Goal: Transaction & Acquisition: Purchase product/service

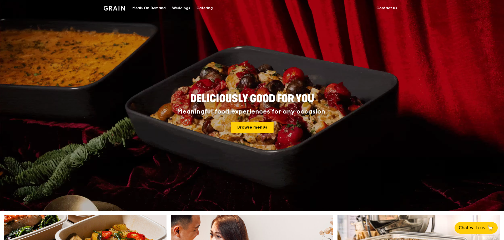
click at [149, 8] on div "Meals On Demand" at bounding box center [148, 8] width 33 height 16
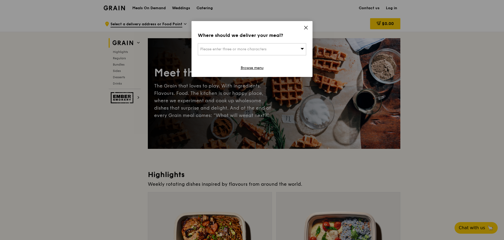
click at [290, 49] on div "Please enter three or more characters" at bounding box center [252, 49] width 108 height 12
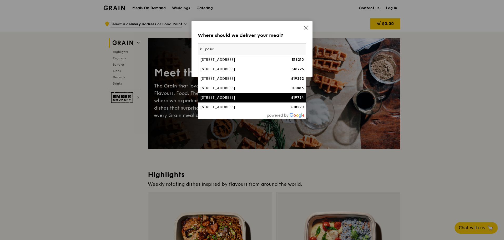
type input "81 pasir"
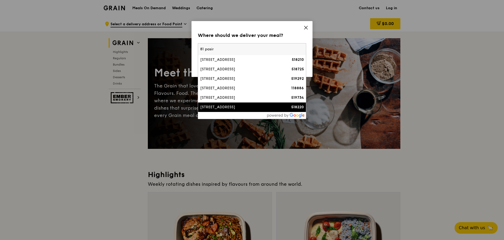
click at [264, 105] on div "[STREET_ADDRESS]" at bounding box center [239, 106] width 78 height 5
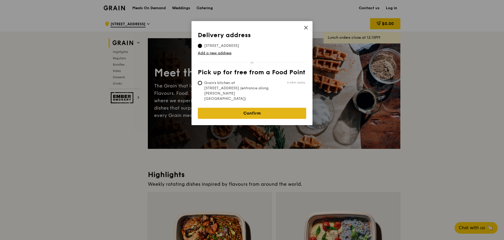
click at [262, 108] on link "Confirm" at bounding box center [252, 113] width 108 height 11
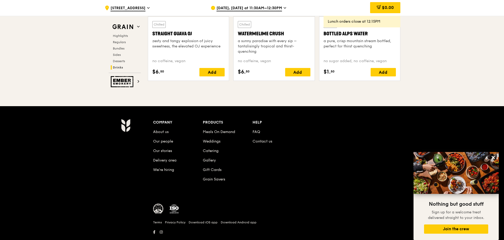
scroll to position [2159, 0]
